Goal: Task Accomplishment & Management: Manage account settings

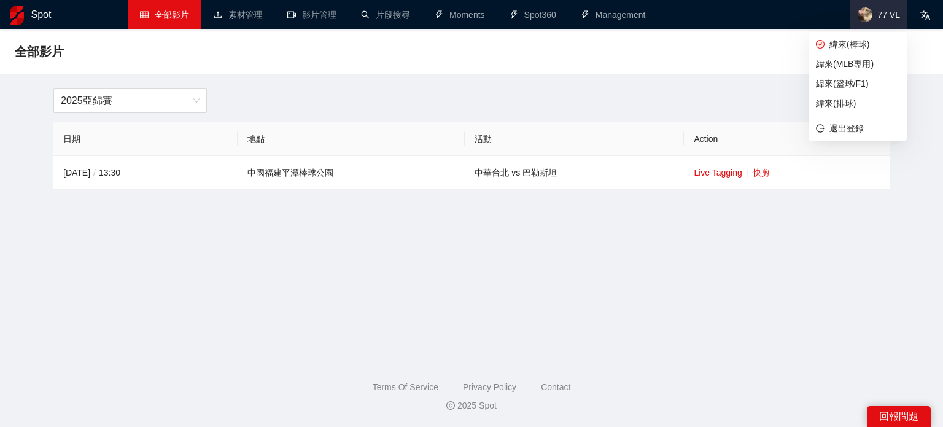
click at [884, 15] on span "77 VL" at bounding box center [888, 15] width 23 height 0
click at [867, 42] on span "緯來(棒球)" at bounding box center [857, 44] width 83 height 14
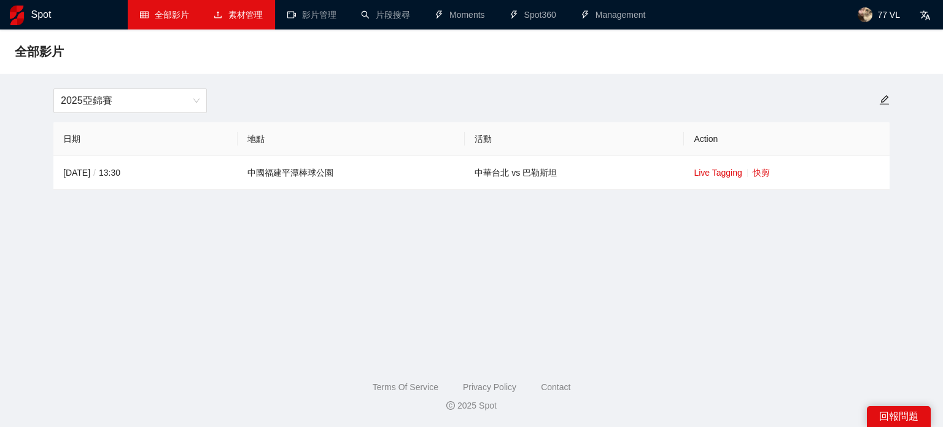
click at [239, 12] on link "素材管理" at bounding box center [238, 15] width 49 height 10
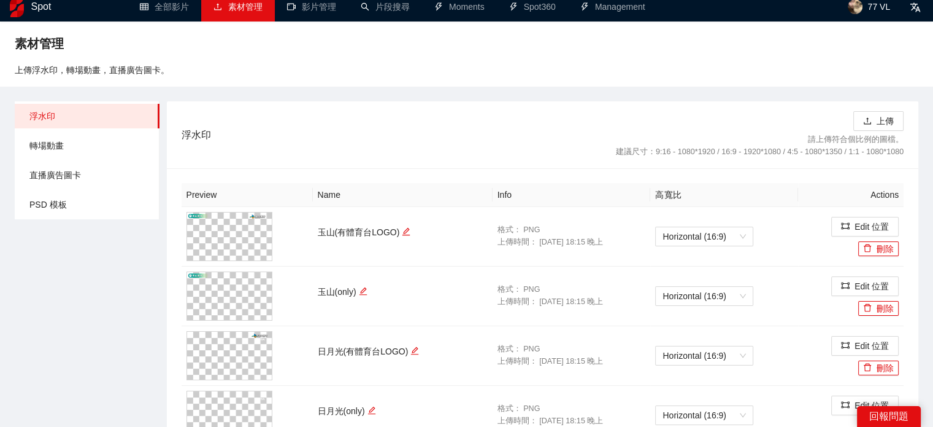
scroll to position [61, 0]
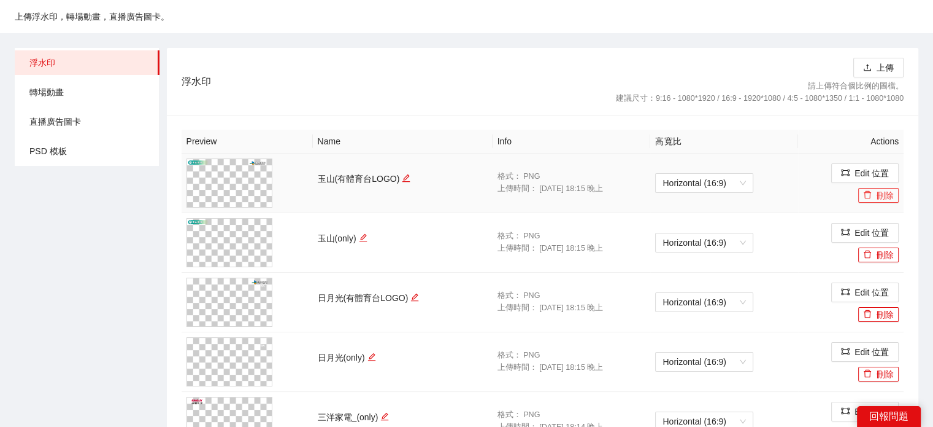
click at [894, 191] on button "刪除" at bounding box center [879, 195] width 41 height 15
click at [891, 160] on button "Yes" at bounding box center [902, 158] width 24 height 15
click at [884, 196] on button "刪除" at bounding box center [879, 195] width 41 height 15
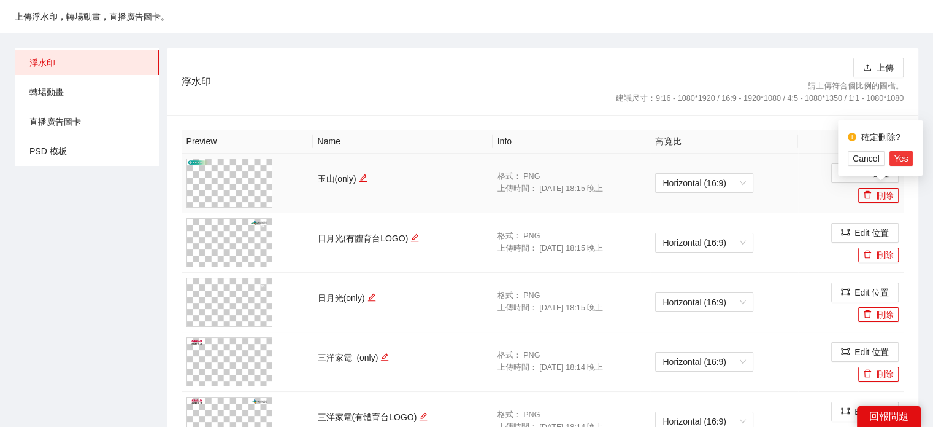
click at [895, 160] on span "Yes" at bounding box center [902, 159] width 14 height 14
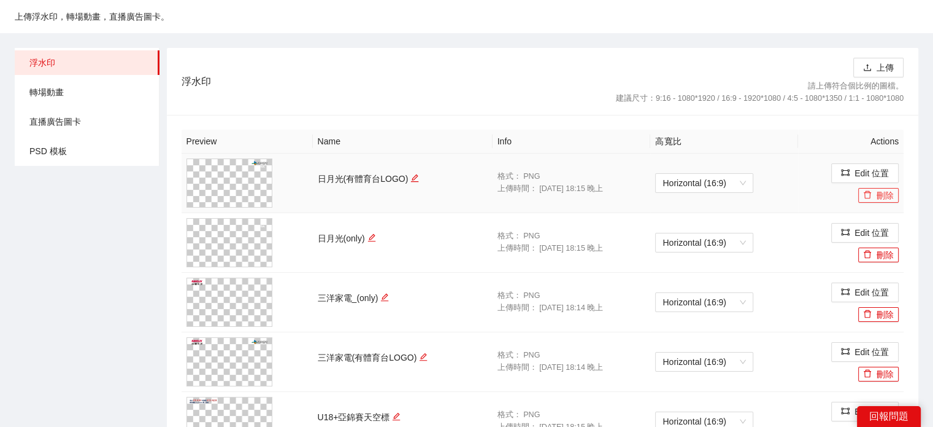
click at [875, 190] on button "刪除" at bounding box center [879, 195] width 41 height 15
click at [903, 161] on span "Yes" at bounding box center [902, 159] width 14 height 14
click at [889, 193] on button "刪除" at bounding box center [879, 195] width 41 height 15
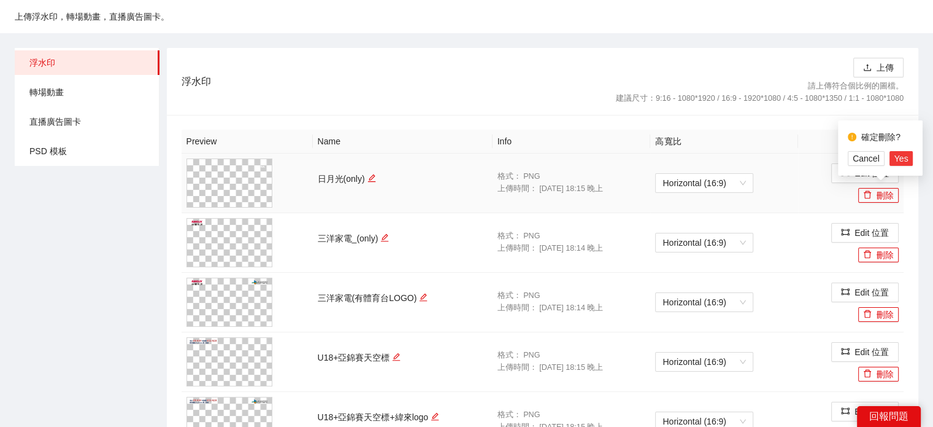
click at [899, 162] on span "Yes" at bounding box center [902, 159] width 14 height 14
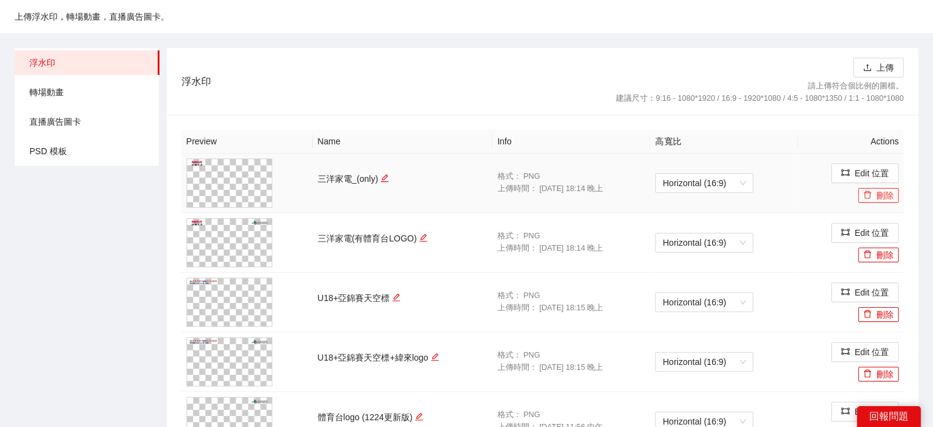
click at [883, 196] on button "刪除" at bounding box center [879, 195] width 41 height 15
click at [903, 155] on span "Yes" at bounding box center [902, 159] width 14 height 14
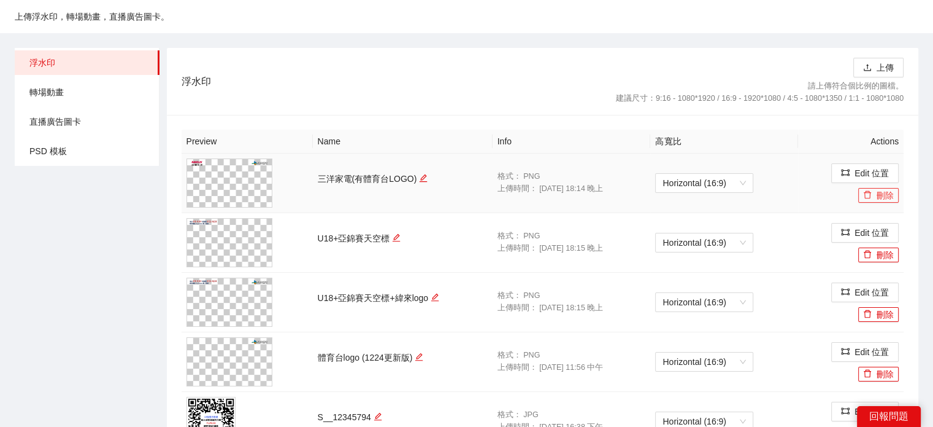
click at [883, 194] on button "刪除" at bounding box center [879, 195] width 41 height 15
click at [895, 160] on span "Yes" at bounding box center [902, 159] width 14 height 14
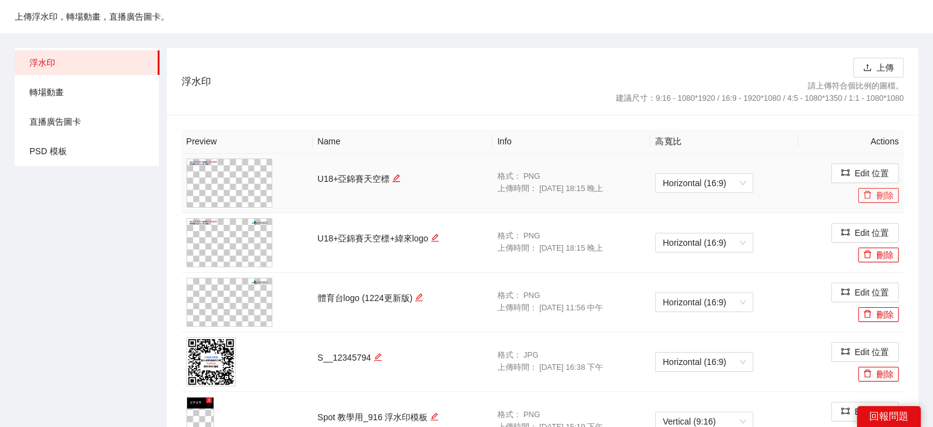
click at [868, 198] on icon "delete" at bounding box center [867, 195] width 7 height 8
click at [895, 159] on span "Yes" at bounding box center [902, 159] width 14 height 14
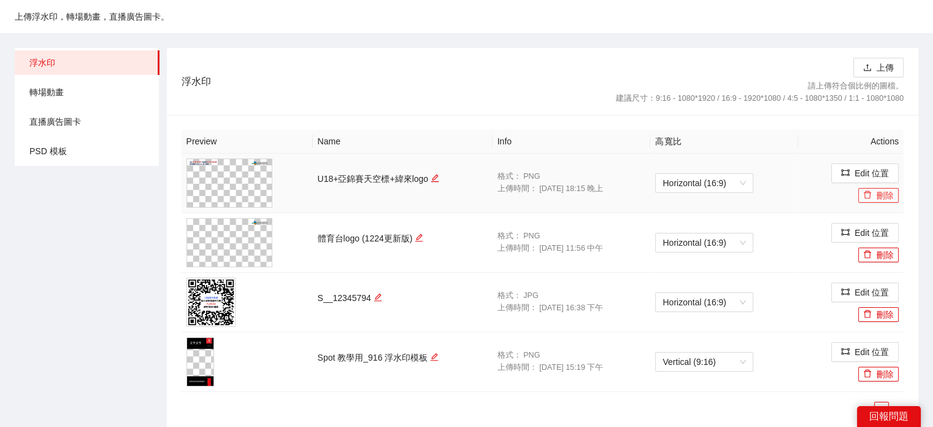
click at [871, 196] on icon "delete" at bounding box center [868, 194] width 9 height 9
click at [895, 157] on span "Yes" at bounding box center [902, 159] width 14 height 14
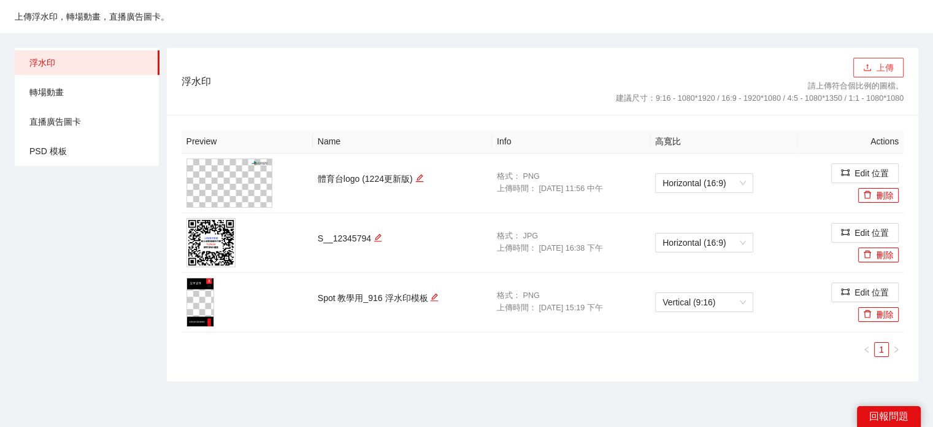
click at [877, 68] on button "上傳" at bounding box center [879, 68] width 50 height 20
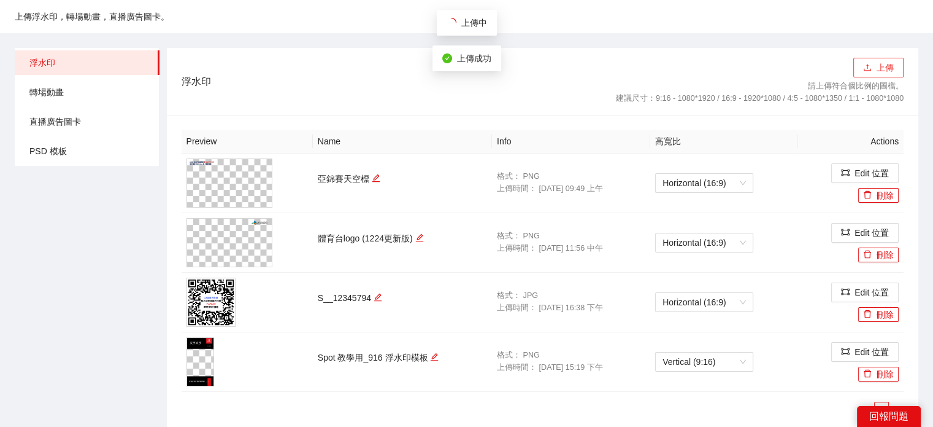
click at [879, 73] on button "上傳" at bounding box center [879, 68] width 50 height 20
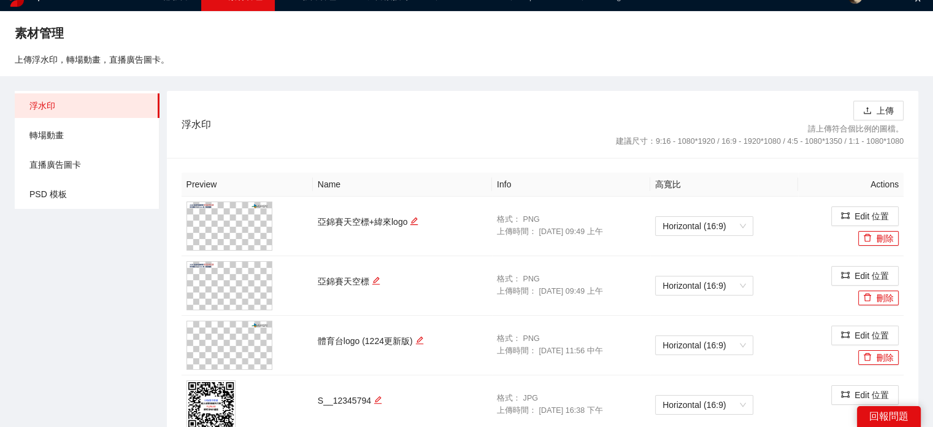
scroll to position [0, 0]
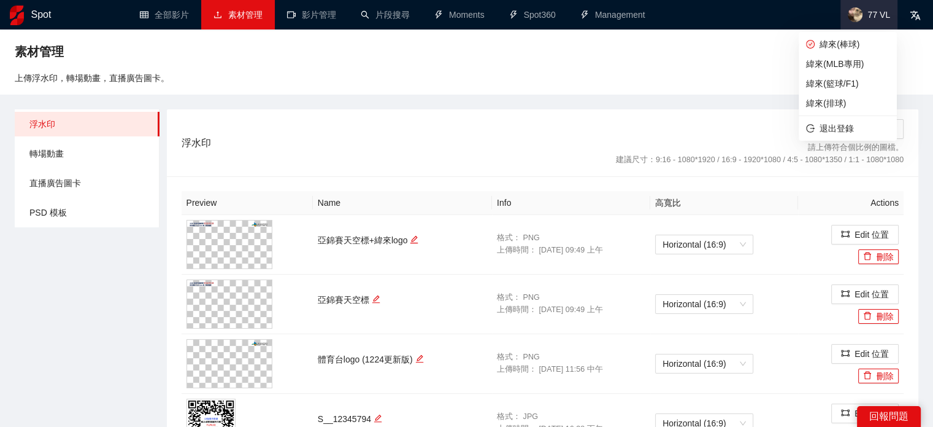
click at [876, 21] on span "77 VL" at bounding box center [869, 14] width 57 height 29
click at [835, 68] on span "緯來(MLB專用)" at bounding box center [847, 64] width 83 height 14
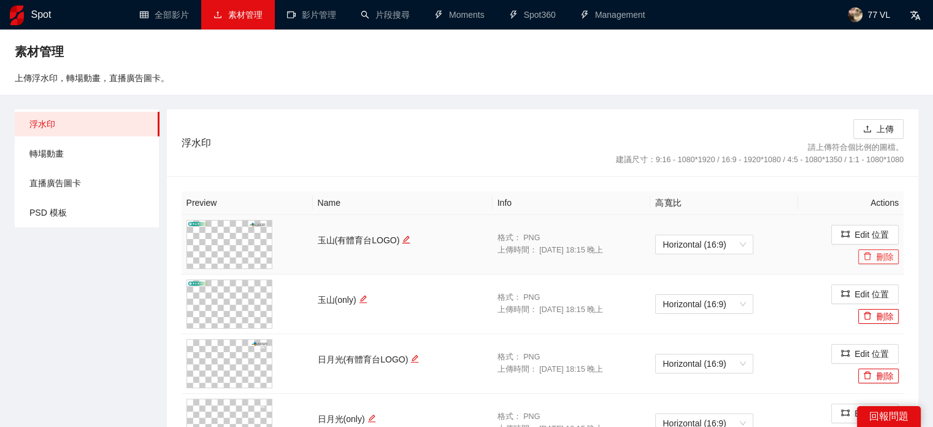
click at [887, 260] on button "刪除" at bounding box center [879, 256] width 41 height 15
click at [897, 221] on span "Yes" at bounding box center [902, 220] width 14 height 14
click at [887, 253] on button "刪除" at bounding box center [879, 256] width 41 height 15
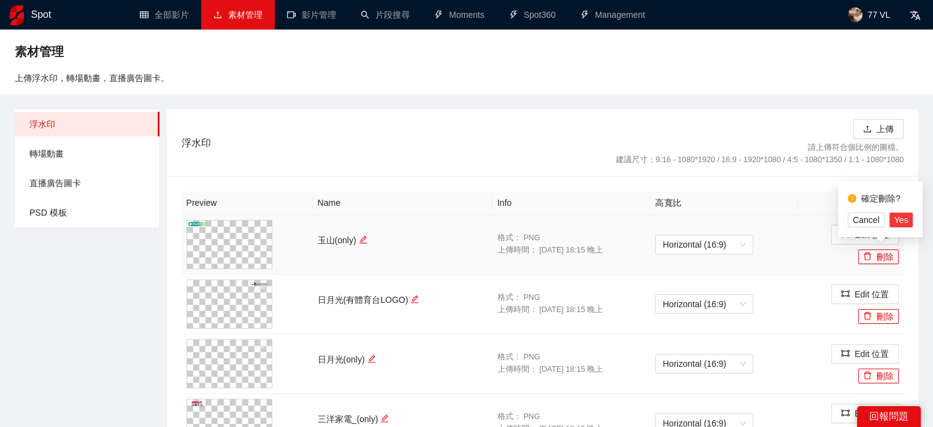
click at [908, 218] on button "Yes" at bounding box center [902, 219] width 24 height 15
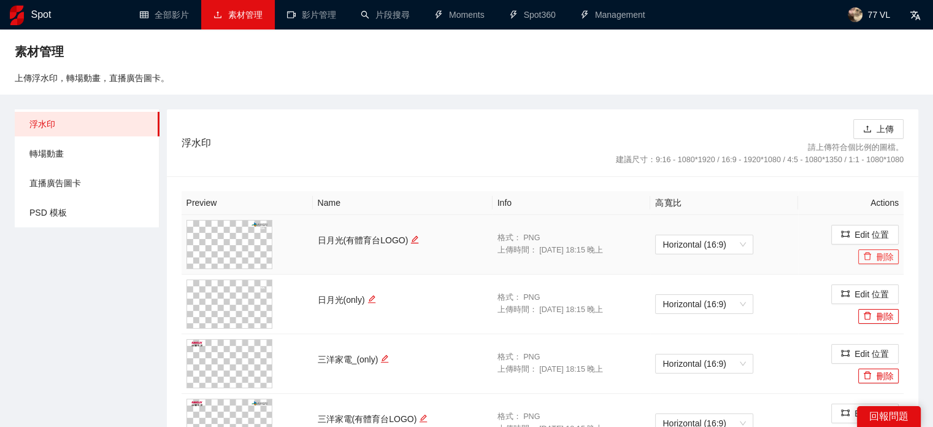
click at [883, 257] on button "刪除" at bounding box center [879, 256] width 41 height 15
click at [897, 218] on span "Yes" at bounding box center [902, 220] width 14 height 14
click at [880, 257] on button "刪除" at bounding box center [879, 256] width 41 height 15
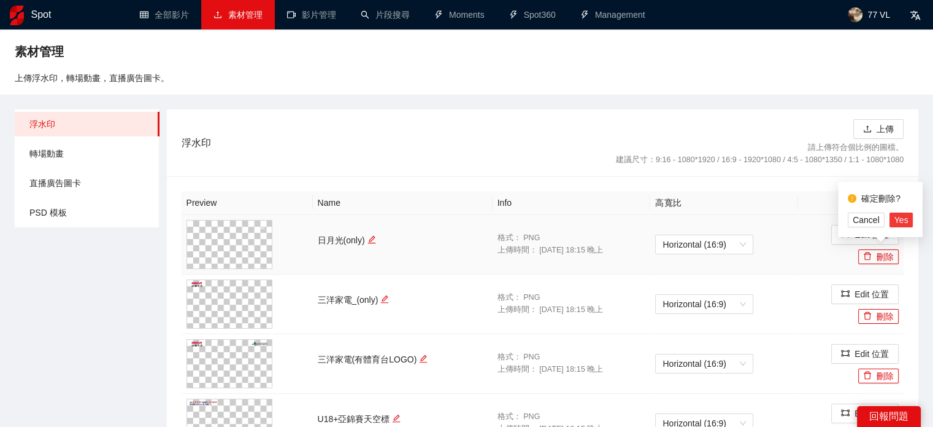
click at [900, 223] on span "Yes" at bounding box center [902, 220] width 14 height 14
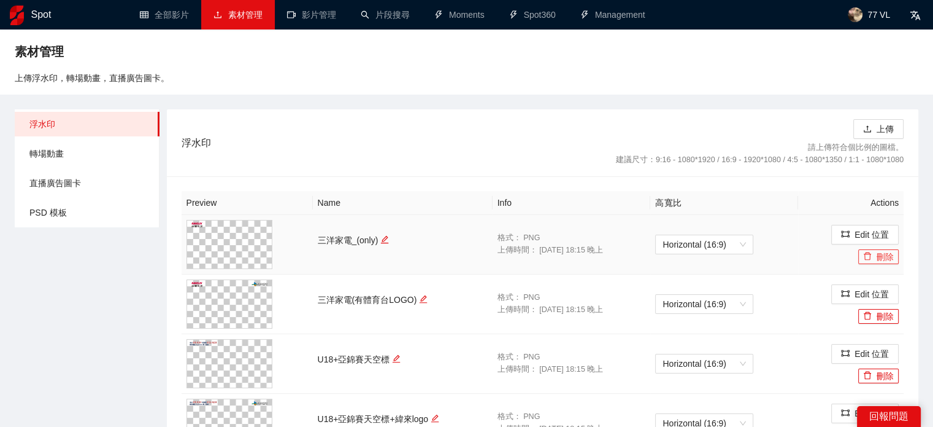
click at [876, 256] on button "刪除" at bounding box center [879, 256] width 41 height 15
click at [900, 219] on span "Yes" at bounding box center [902, 220] width 14 height 14
click at [883, 258] on button "刪除" at bounding box center [879, 256] width 41 height 15
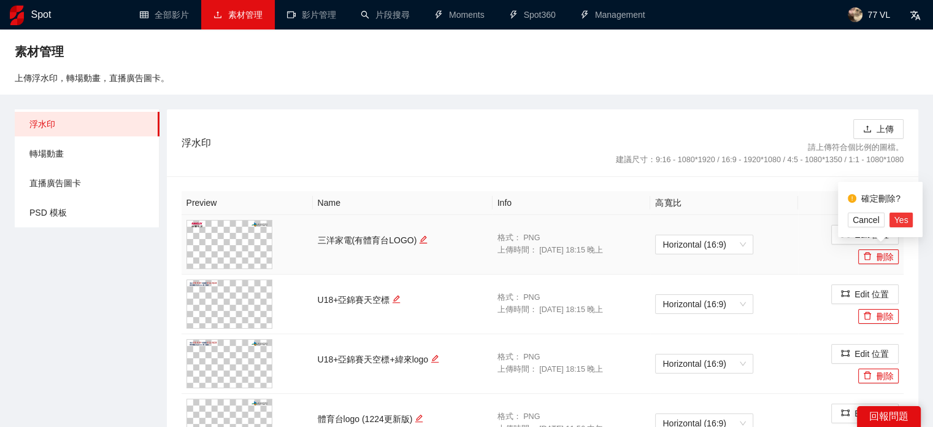
click at [899, 218] on span "Yes" at bounding box center [902, 220] width 14 height 14
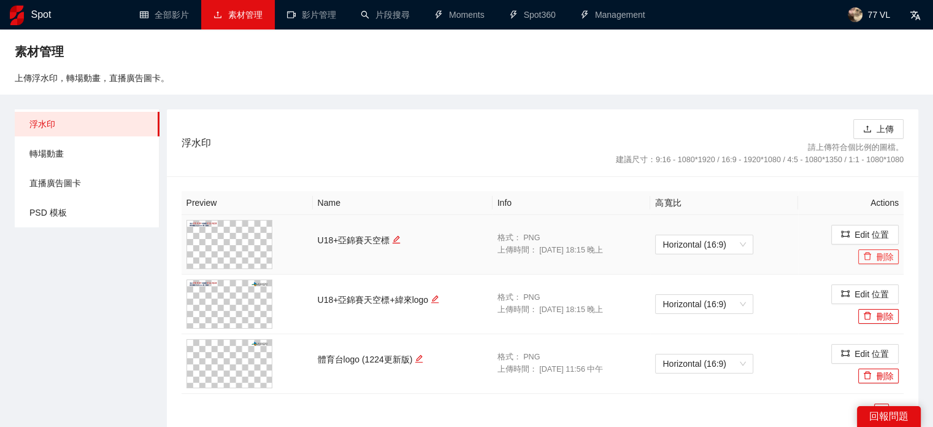
click at [884, 258] on button "刪除" at bounding box center [879, 256] width 41 height 15
click at [900, 221] on span "Yes" at bounding box center [902, 220] width 14 height 14
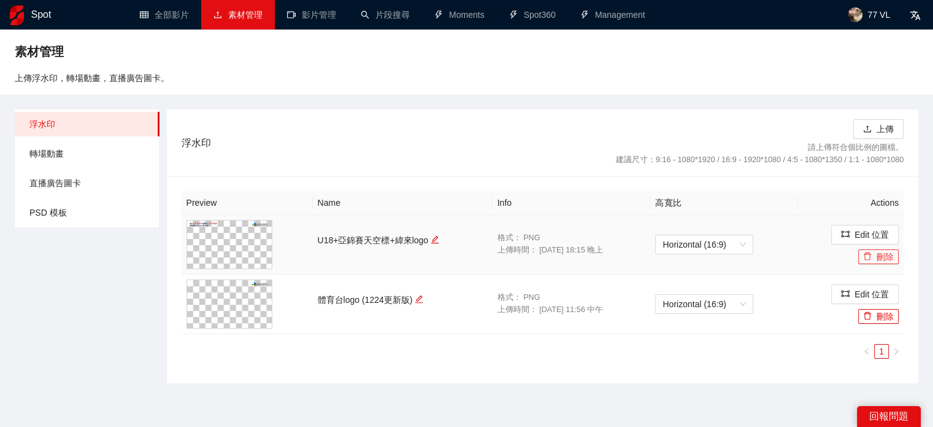
click at [883, 259] on button "刪除" at bounding box center [879, 256] width 41 height 15
click at [903, 220] on span "Yes" at bounding box center [902, 220] width 14 height 14
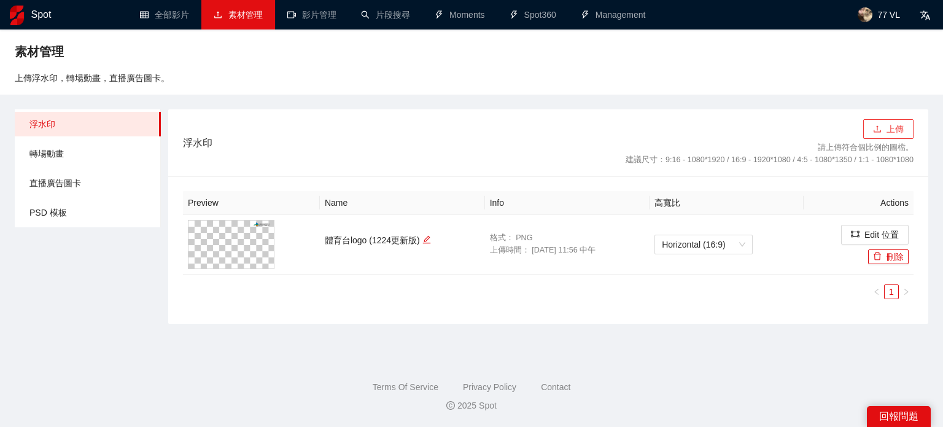
click at [889, 128] on button "上傳" at bounding box center [888, 129] width 50 height 20
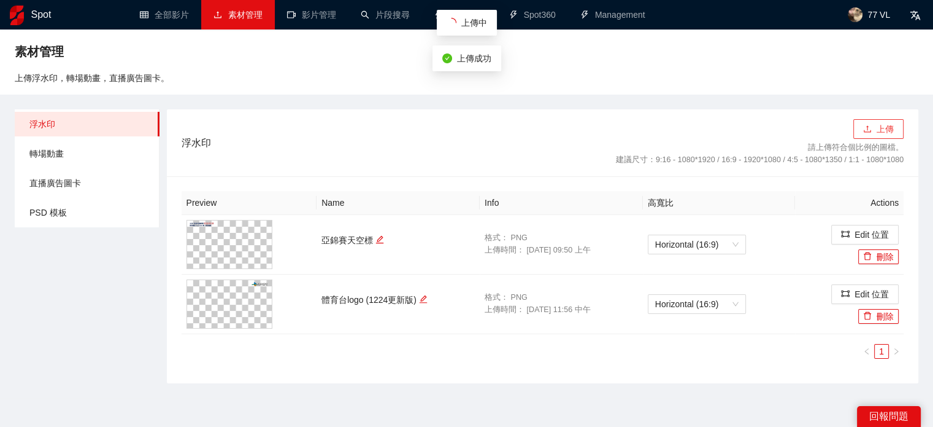
click at [870, 131] on icon "upload" at bounding box center [868, 129] width 9 height 9
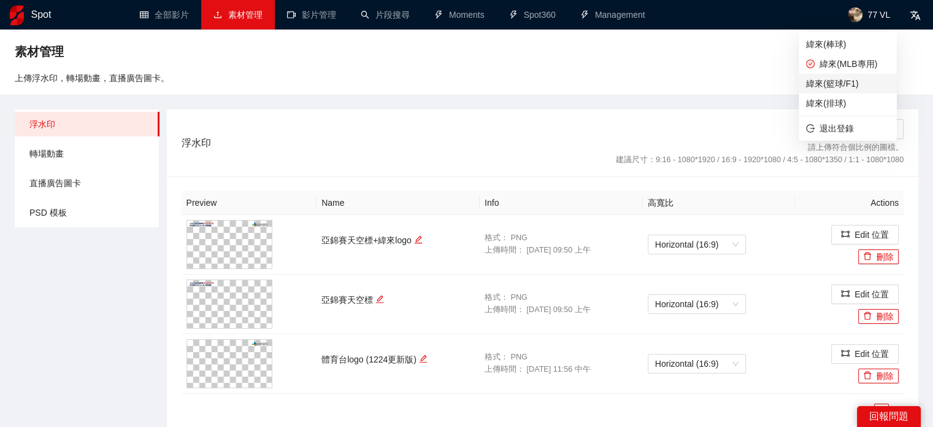
click at [847, 80] on span "緯來(籃球/F1)" at bounding box center [847, 84] width 83 height 14
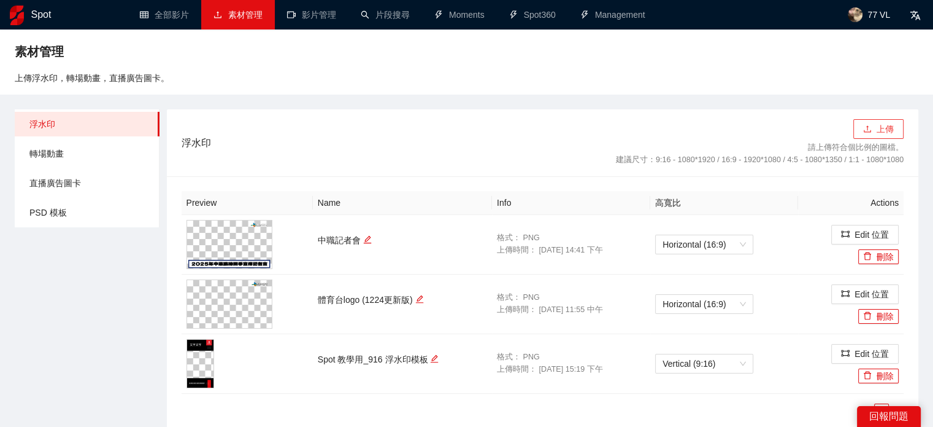
click at [879, 128] on button "上傳" at bounding box center [879, 129] width 50 height 20
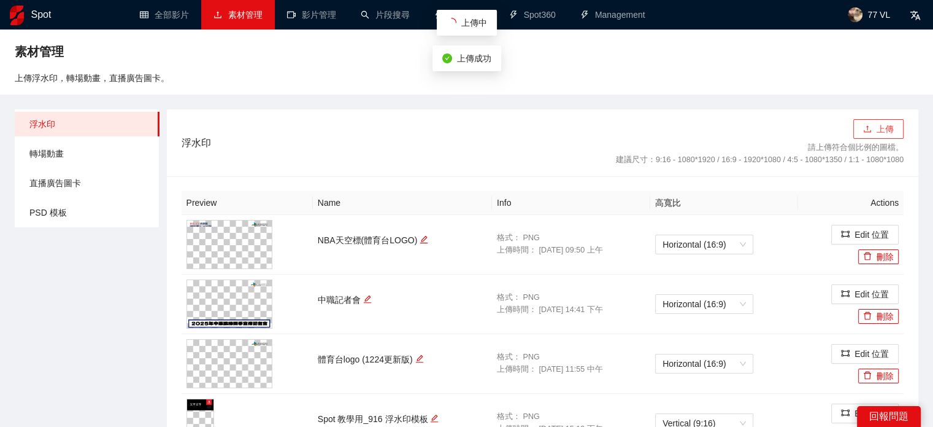
click at [884, 130] on button "上傳" at bounding box center [879, 129] width 50 height 20
